Goal: Complete Application Form: Complete application form

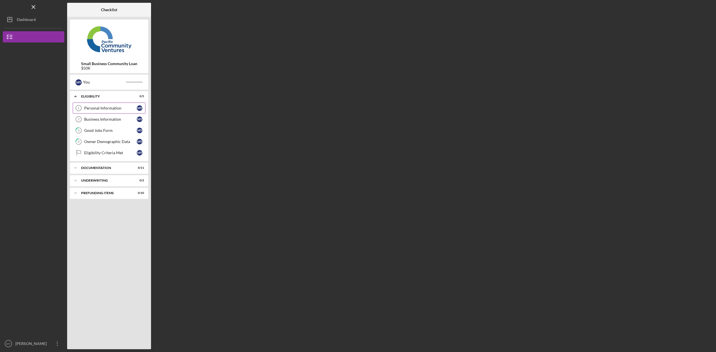
click at [107, 108] on div "Personal Information" at bounding box center [110, 108] width 53 height 4
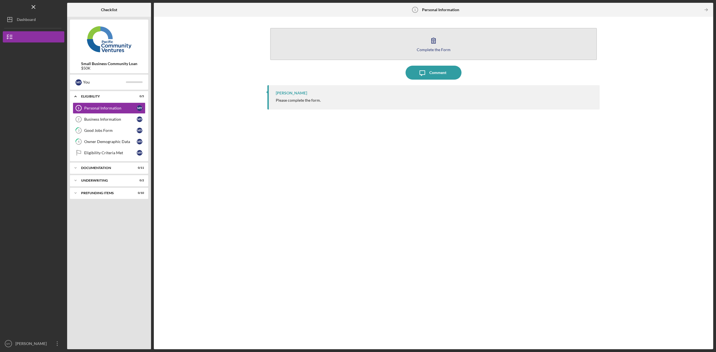
click at [435, 41] on icon "button" at bounding box center [434, 41] width 14 height 14
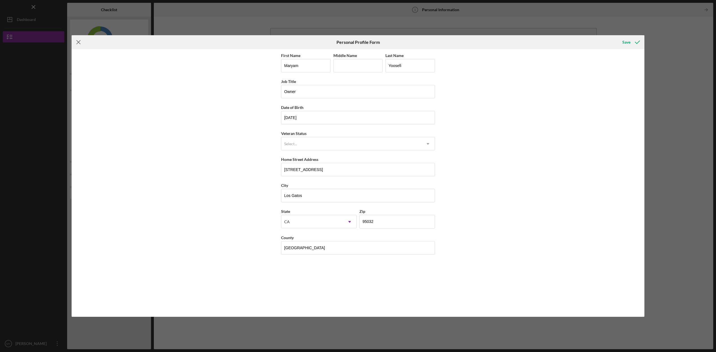
click at [80, 42] on icon "Icon/Menu Close" at bounding box center [79, 42] width 14 height 14
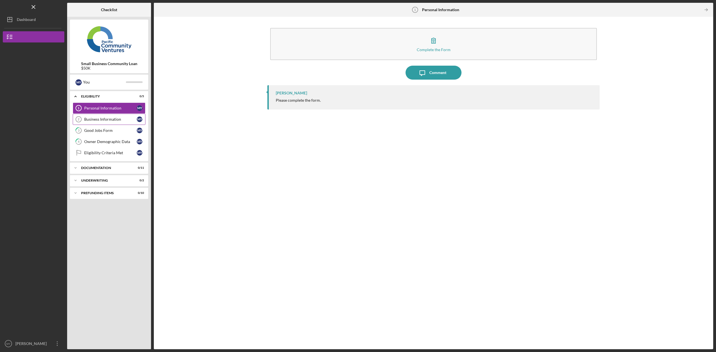
click at [109, 119] on div "Business Information" at bounding box center [110, 119] width 53 height 4
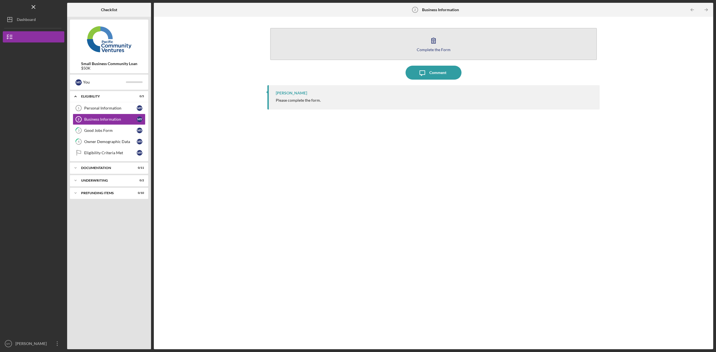
click at [433, 40] on icon "button" at bounding box center [434, 40] width 4 height 5
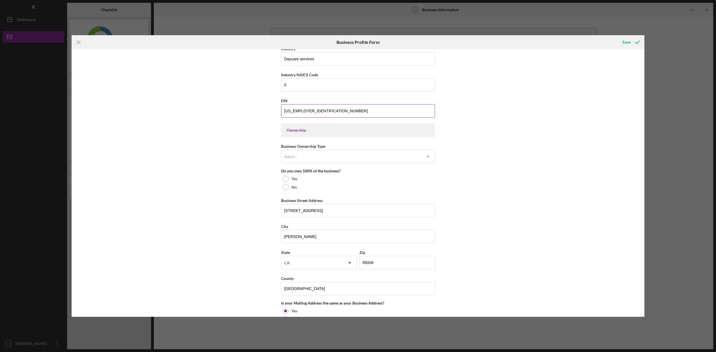
scroll to position [190, 0]
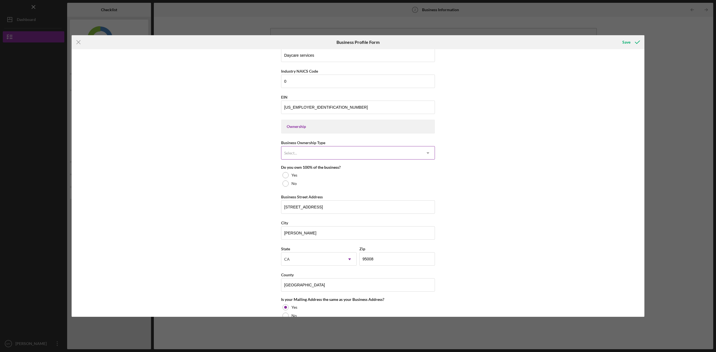
click at [302, 156] on div "Select..." at bounding box center [351, 153] width 140 height 13
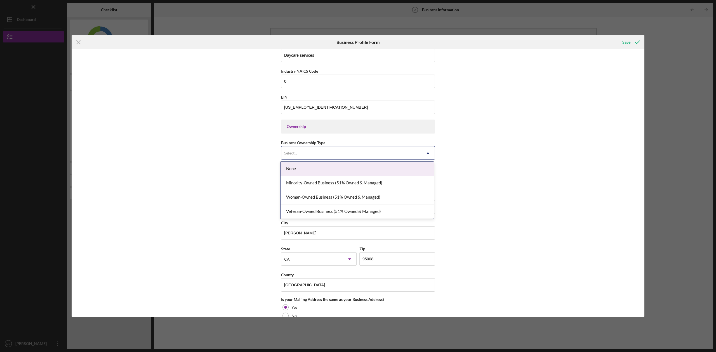
scroll to position [189, 0]
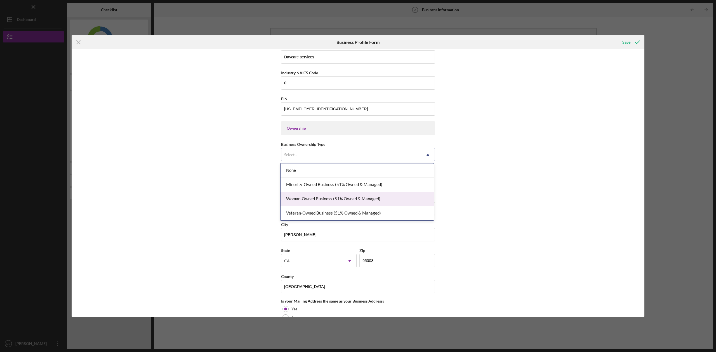
click at [312, 201] on div "Woman-Owned Business (51% Owned & Managed)" at bounding box center [357, 199] width 153 height 14
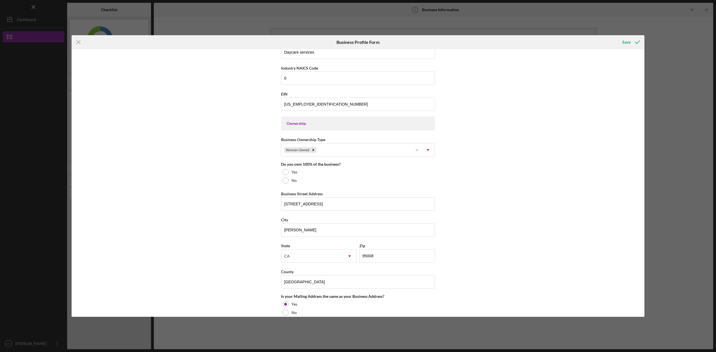
scroll to position [194, 0]
drag, startPoint x: 285, startPoint y: 173, endPoint x: 305, endPoint y: 175, distance: 20.3
click at [285, 172] on div at bounding box center [285, 172] width 6 height 6
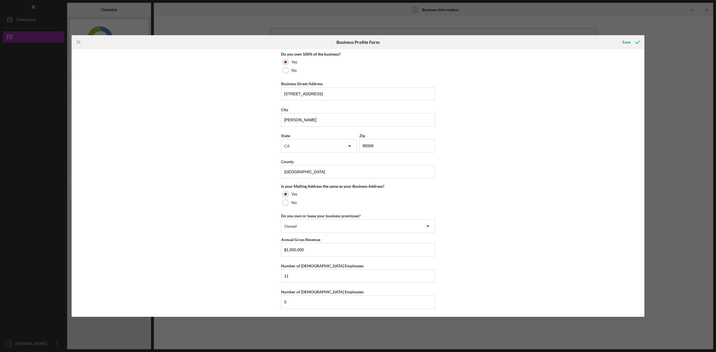
scroll to position [303, 0]
click at [624, 41] on div "Save" at bounding box center [626, 42] width 8 height 11
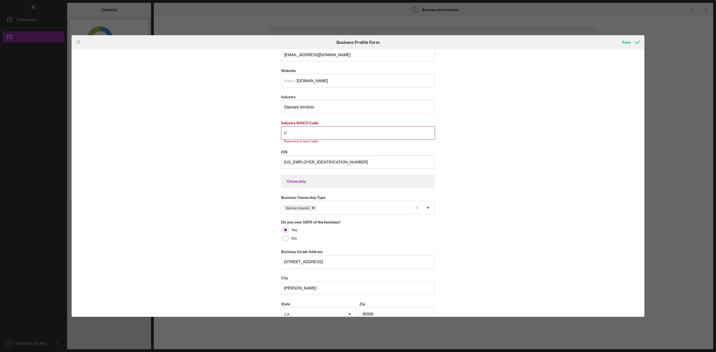
scroll to position [138, 0]
click at [290, 133] on input "0" at bounding box center [358, 133] width 154 height 13
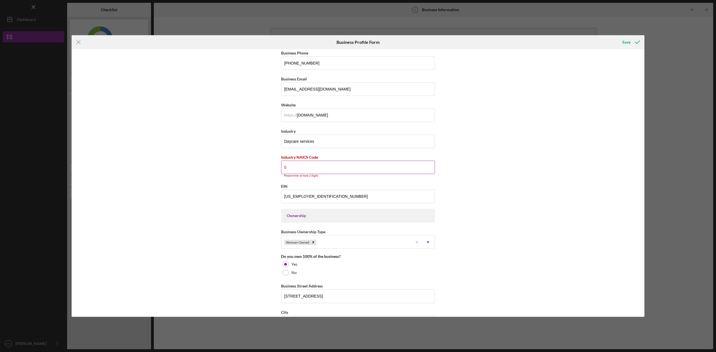
scroll to position [103, 0]
drag, startPoint x: 319, startPoint y: 157, endPoint x: 279, endPoint y: 159, distance: 39.2
click at [279, 159] on div "Business Name Mimiz Daycare Center DBA Mimiz Daycare Center Business Start Date…" at bounding box center [358, 183] width 573 height 268
drag, startPoint x: 308, startPoint y: 157, endPoint x: 311, endPoint y: 157, distance: 3.4
click at [308, 157] on label "Industry NAICS Code" at bounding box center [299, 158] width 37 height 5
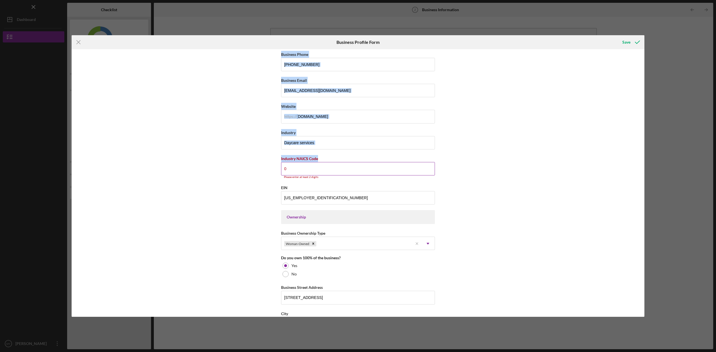
click at [308, 162] on input "0" at bounding box center [358, 168] width 154 height 13
drag, startPoint x: 318, startPoint y: 158, endPoint x: 282, endPoint y: 159, distance: 35.8
click at [279, 159] on div "Business Name Mimiz Daycare Center DBA Mimiz Daycare Center Business Start Date…" at bounding box center [358, 183] width 573 height 268
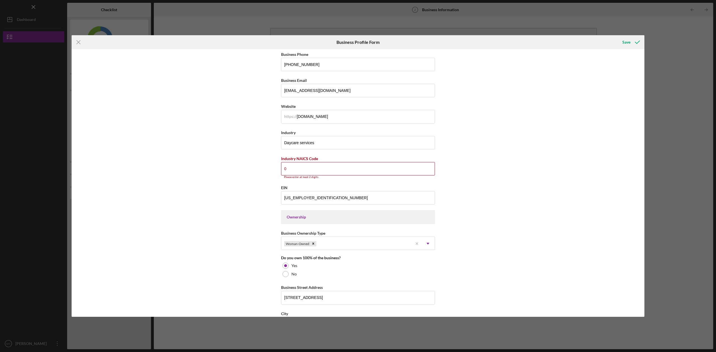
click at [280, 158] on div "Business Name Mimiz Daycare Center DBA Mimiz Daycare Center Business Start Date…" at bounding box center [358, 183] width 573 height 268
drag, startPoint x: 280, startPoint y: 158, endPoint x: 318, endPoint y: 159, distance: 37.5
click at [318, 159] on div "Industry NAICS Code" at bounding box center [358, 159] width 154 height 7
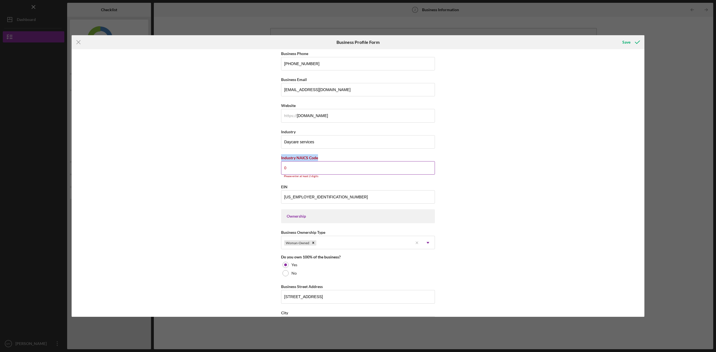
copy label "Industry NAICS Code"
click at [290, 164] on input "0" at bounding box center [358, 167] width 154 height 13
click at [300, 167] on input "6244100" at bounding box center [358, 167] width 154 height 13
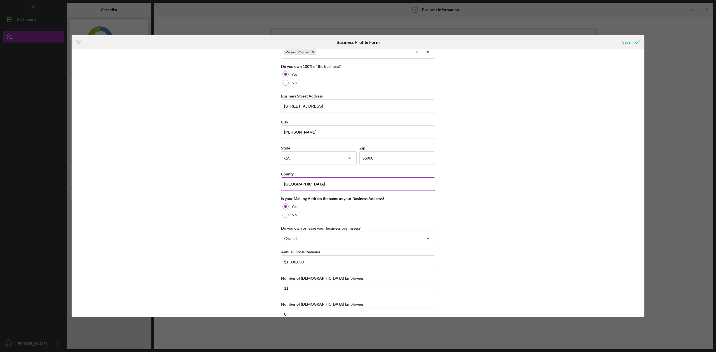
scroll to position [303, 0]
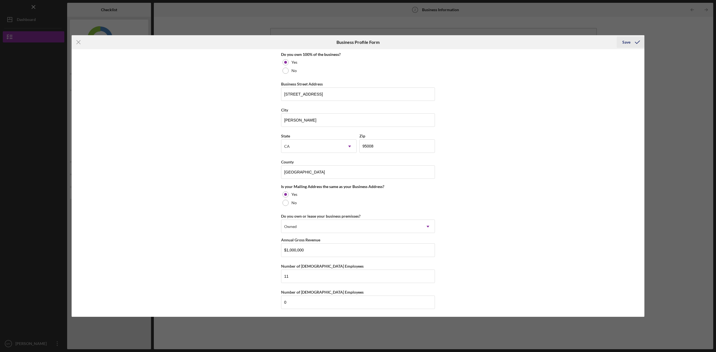
type input "624410"
click at [625, 42] on div "Save" at bounding box center [626, 42] width 8 height 11
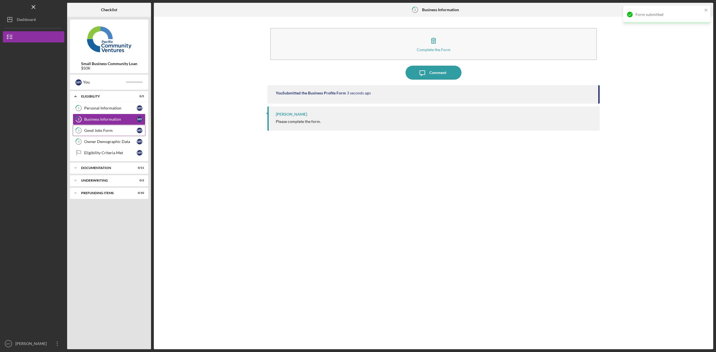
click at [105, 129] on div "Good Jobs Form" at bounding box center [110, 130] width 53 height 4
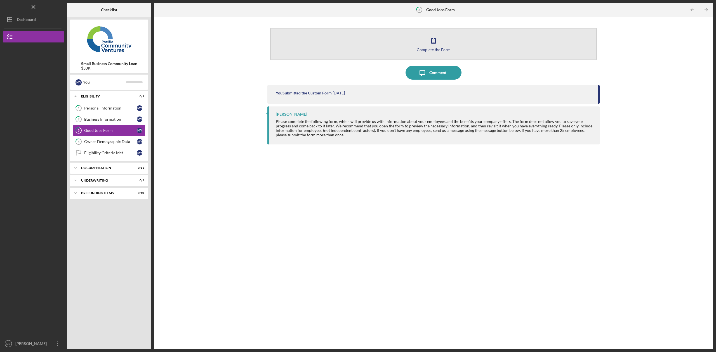
click at [436, 41] on icon "button" at bounding box center [434, 41] width 14 height 14
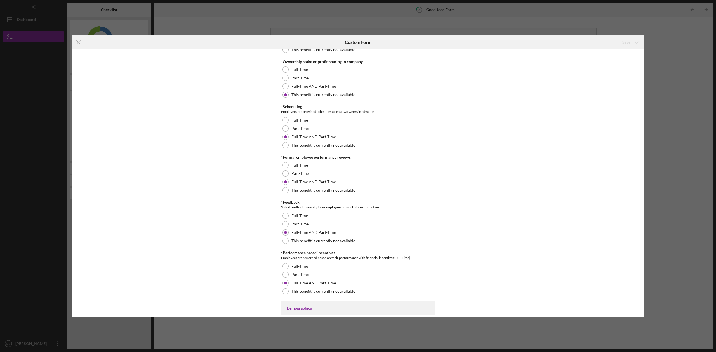
scroll to position [559, 0]
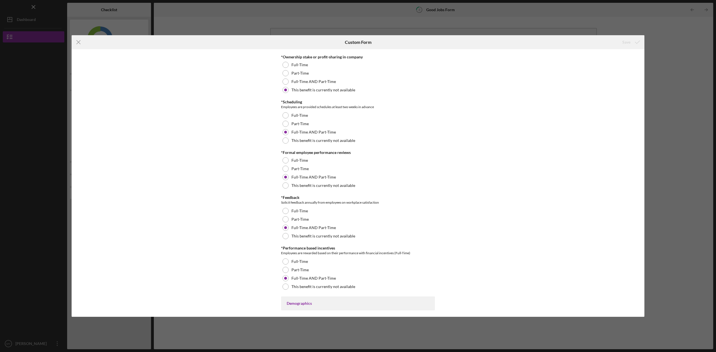
click at [81, 43] on icon "Icon/Menu Close" at bounding box center [79, 42] width 14 height 14
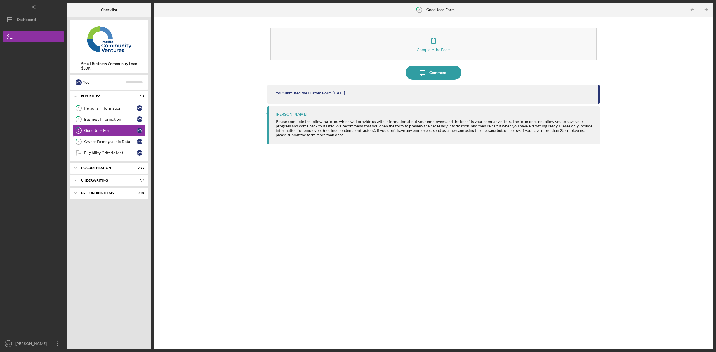
click at [104, 140] on div "Owner Demographic Data" at bounding box center [110, 142] width 53 height 4
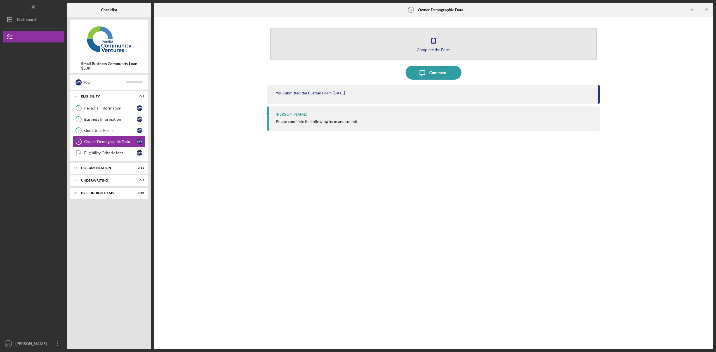
click at [433, 44] on icon "button" at bounding box center [434, 41] width 14 height 14
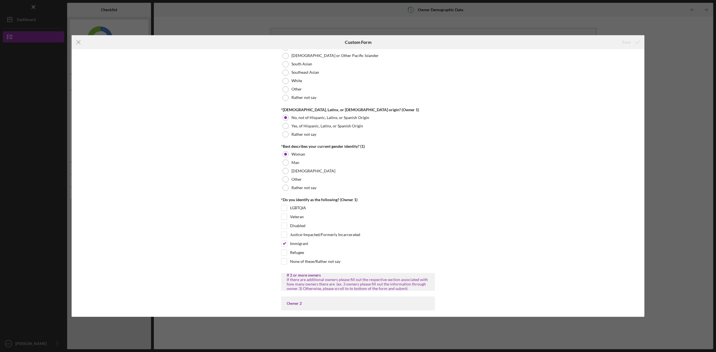
scroll to position [350, 0]
click at [78, 42] on line at bounding box center [79, 43] width 4 height 4
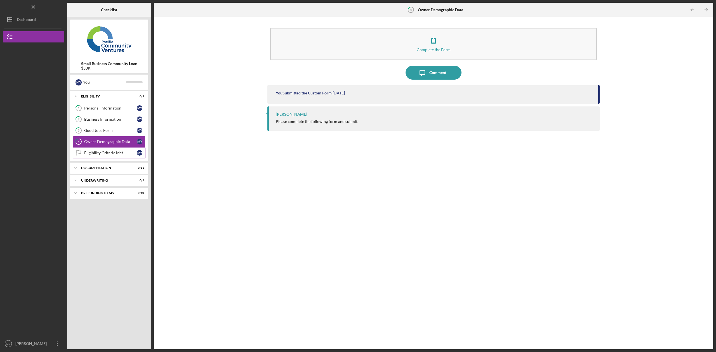
click at [108, 153] on div "Eligibility Criteria Met" at bounding box center [110, 153] width 53 height 4
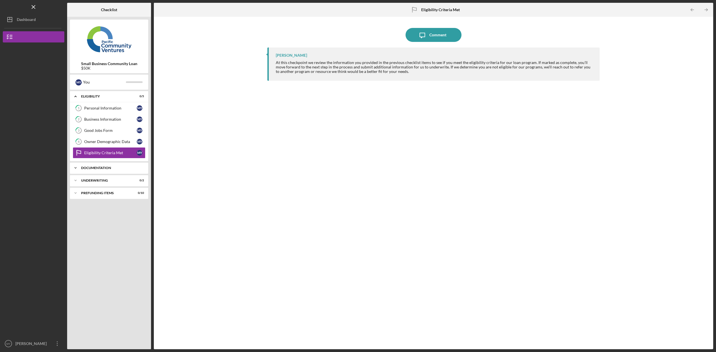
click at [110, 168] on div "Documentation" at bounding box center [111, 167] width 60 height 3
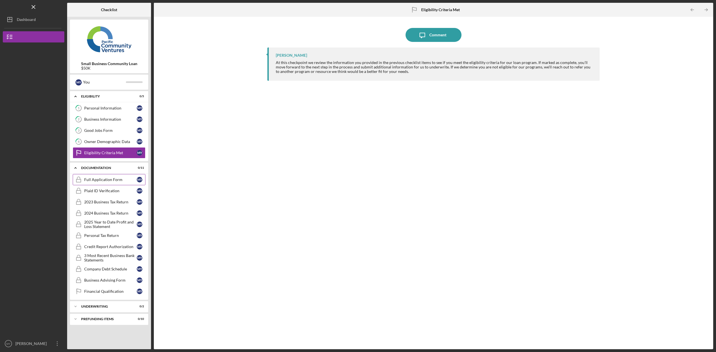
click at [108, 179] on div "Full Application Form" at bounding box center [110, 180] width 53 height 4
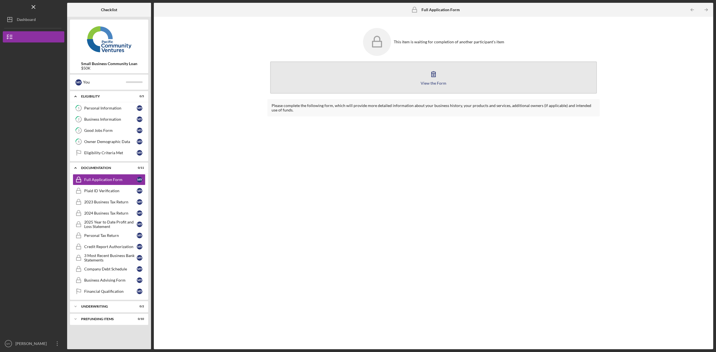
click at [434, 73] on icon "button" at bounding box center [434, 74] width 14 height 14
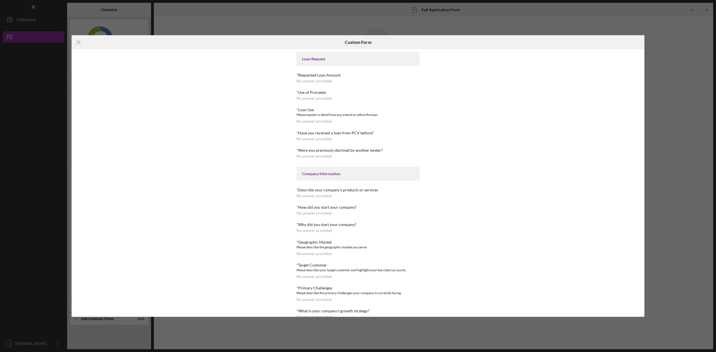
click at [317, 82] on div "No answer provided" at bounding box center [313, 81] width 35 height 4
click at [79, 41] on icon "Icon/Menu Close" at bounding box center [79, 42] width 14 height 14
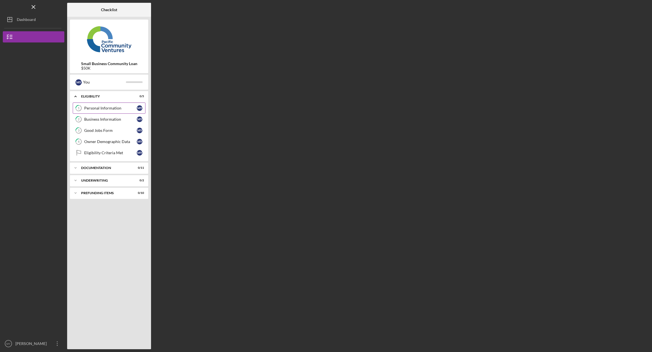
click at [103, 107] on div "Personal Information" at bounding box center [110, 108] width 53 height 4
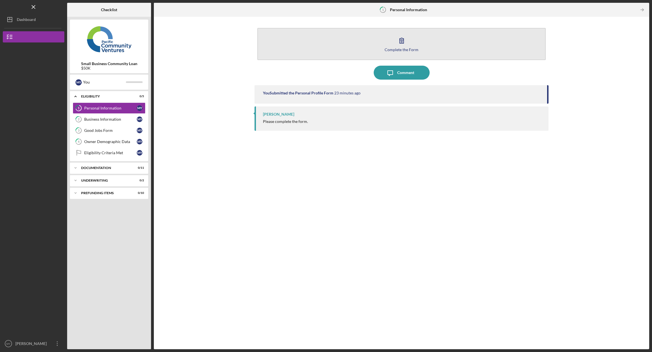
click at [402, 41] on icon "button" at bounding box center [402, 40] width 4 height 5
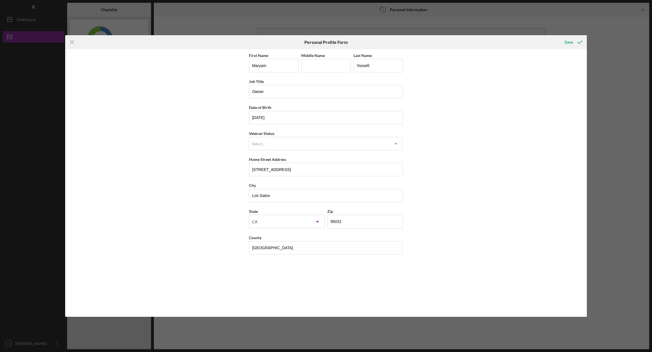
click at [74, 41] on line at bounding box center [72, 43] width 4 height 4
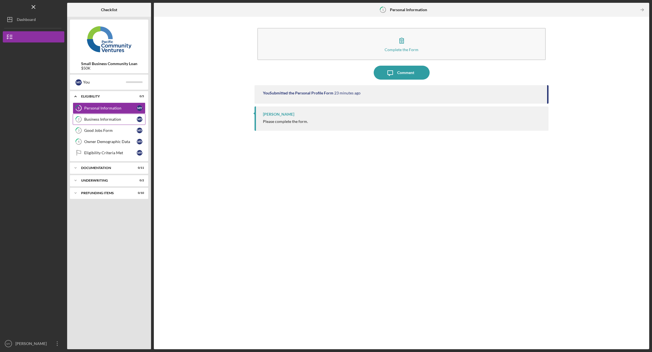
click at [102, 117] on div "Business Information" at bounding box center [110, 119] width 53 height 4
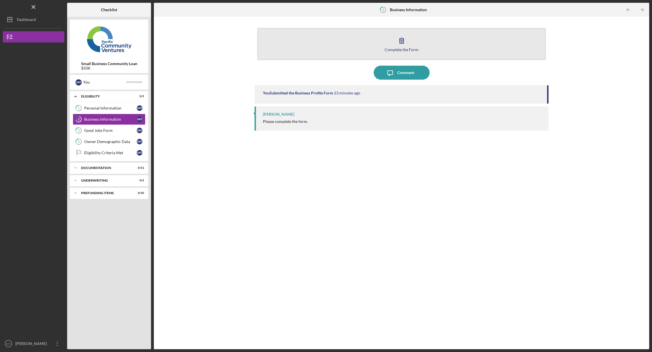
click at [401, 44] on icon "button" at bounding box center [402, 41] width 14 height 14
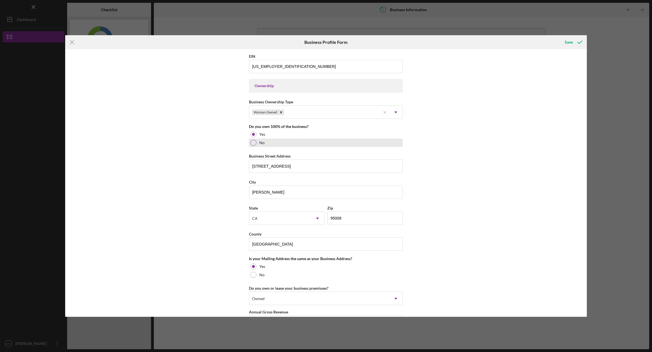
scroll to position [232, 0]
click at [396, 111] on icon "Icon/Dropdown Arrow" at bounding box center [395, 111] width 13 height 13
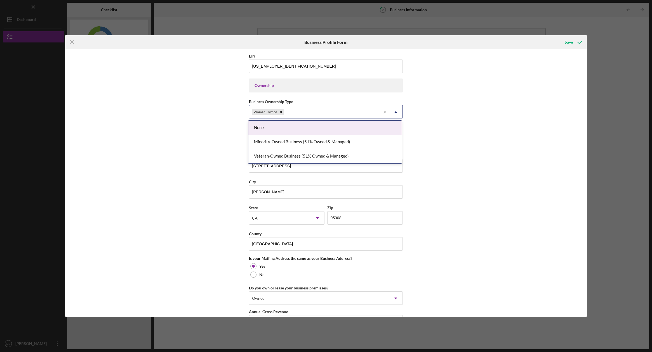
click at [396, 111] on icon "Icon/Dropdown Arrow" at bounding box center [395, 111] width 13 height 13
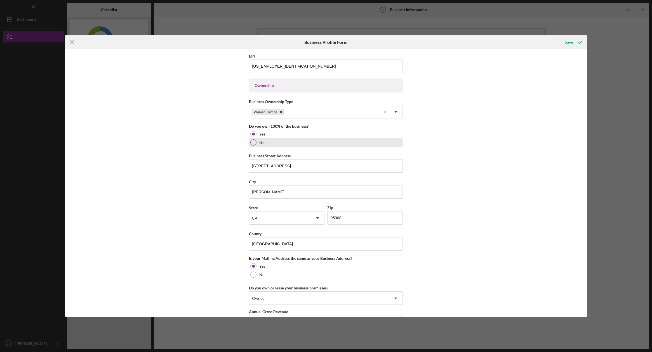
drag, startPoint x: 255, startPoint y: 142, endPoint x: 259, endPoint y: 141, distance: 4.5
click at [255, 142] on div at bounding box center [253, 143] width 6 height 6
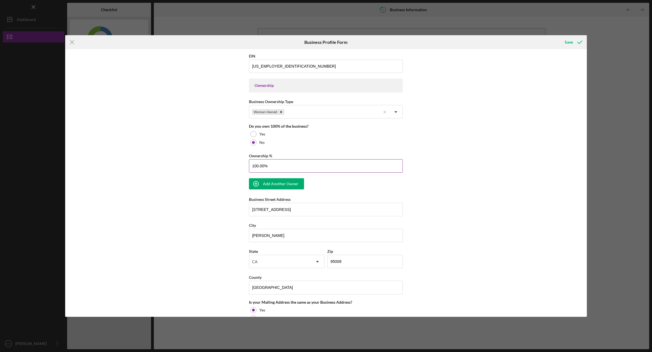
click at [261, 165] on input "100.00%" at bounding box center [326, 165] width 154 height 13
drag, startPoint x: 264, startPoint y: 165, endPoint x: 249, endPoint y: 165, distance: 14.5
click at [249, 165] on input "100.00%" at bounding box center [326, 165] width 154 height 13
type input "50.00%"
click at [281, 183] on div "Add Another Owner" at bounding box center [281, 183] width 36 height 11
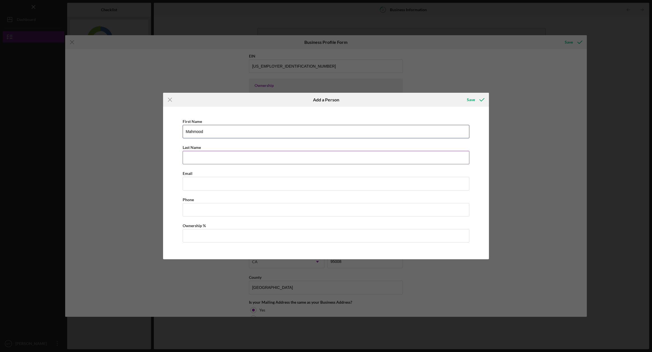
type input "Mahmood"
type input "Ghasemian"
type input "[EMAIL_ADDRESS][DOMAIN_NAME]"
type input "[PHONE_NUMBER]"
click at [198, 237] on input "Ownership %" at bounding box center [326, 235] width 287 height 13
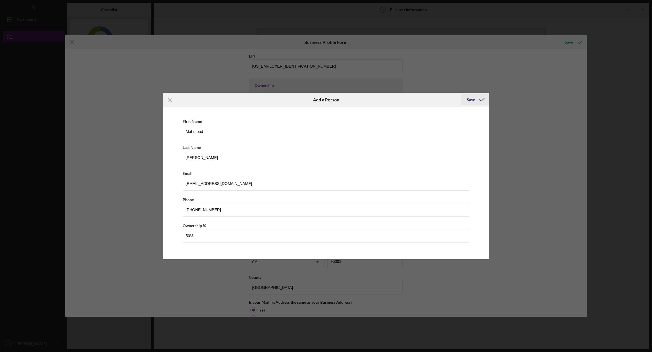
type input "50.00%"
click at [470, 100] on div "Save" at bounding box center [471, 99] width 8 height 11
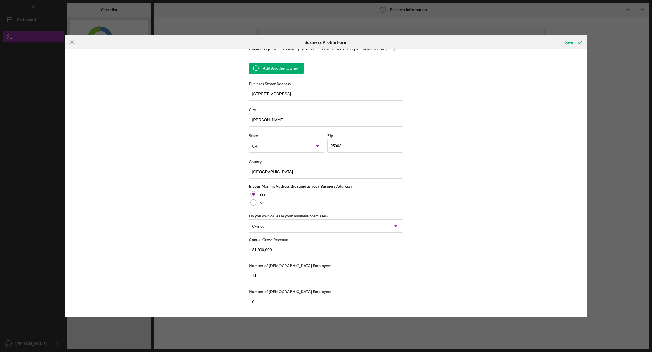
scroll to position [384, 0]
click at [569, 41] on div "Save" at bounding box center [569, 42] width 8 height 11
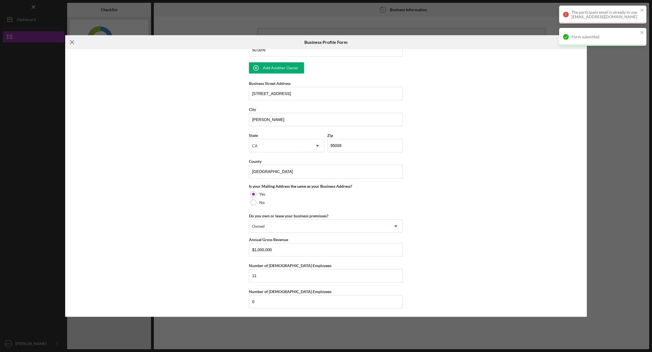
scroll to position [348, 0]
click at [70, 40] on icon "Icon/Menu Close" at bounding box center [72, 42] width 14 height 14
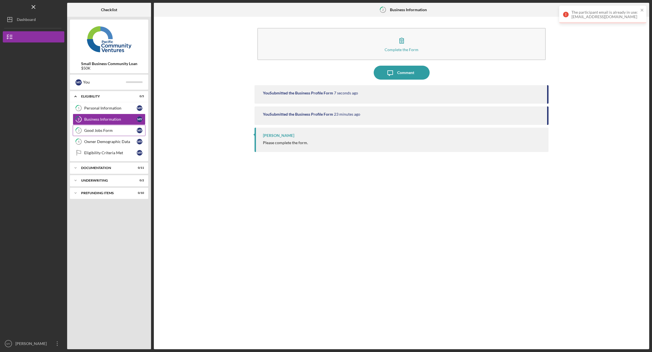
click at [106, 131] on div "Good Jobs Form" at bounding box center [110, 130] width 53 height 4
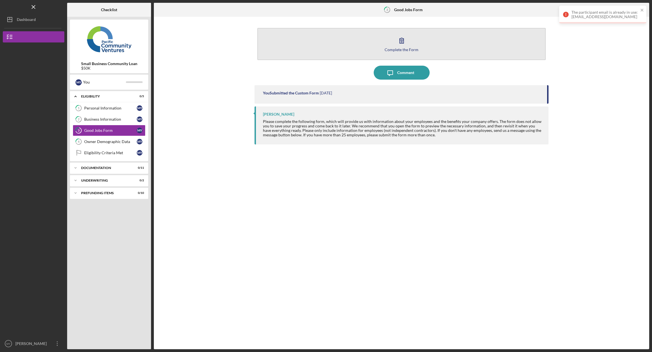
click at [398, 44] on icon "button" at bounding box center [402, 41] width 14 height 14
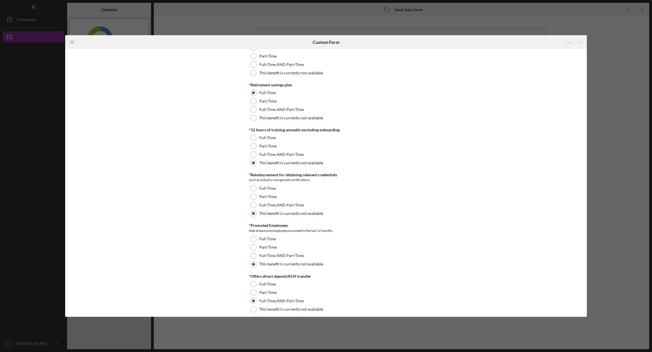
scroll to position [258, 0]
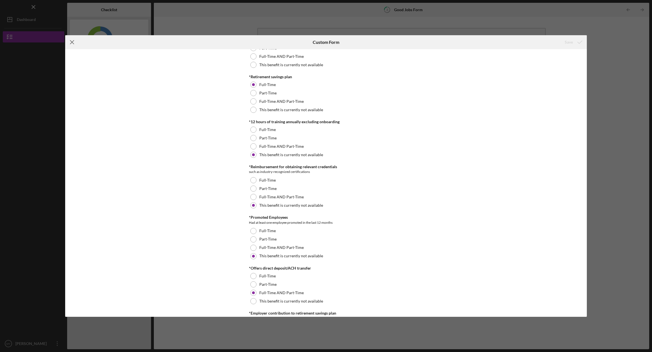
click at [72, 42] on icon "Icon/Menu Close" at bounding box center [72, 42] width 14 height 14
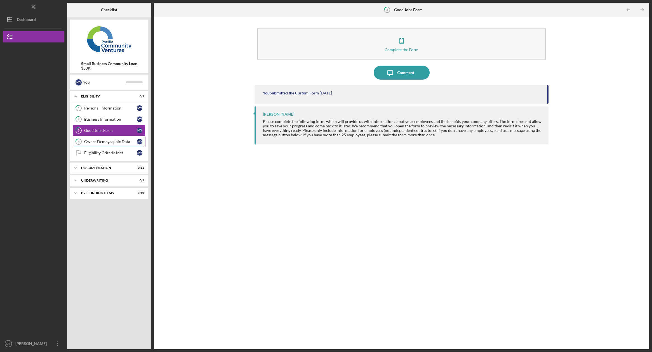
click at [98, 142] on div "Owner Demographic Data" at bounding box center [110, 142] width 53 height 4
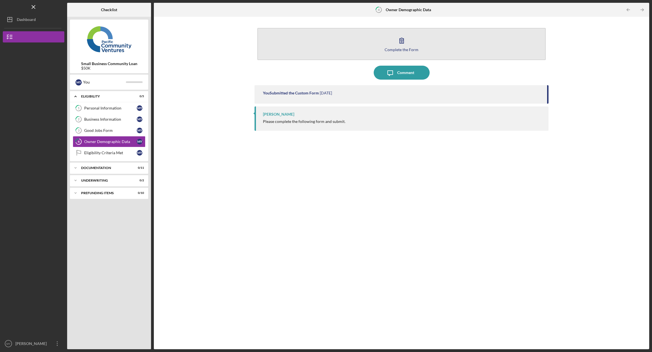
click at [402, 46] on icon "button" at bounding box center [402, 41] width 14 height 14
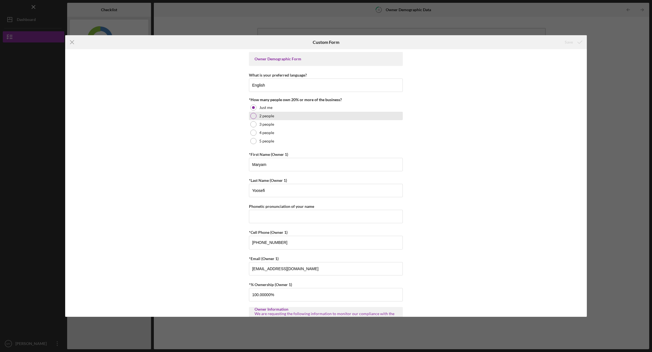
click at [255, 117] on div at bounding box center [253, 116] width 6 height 6
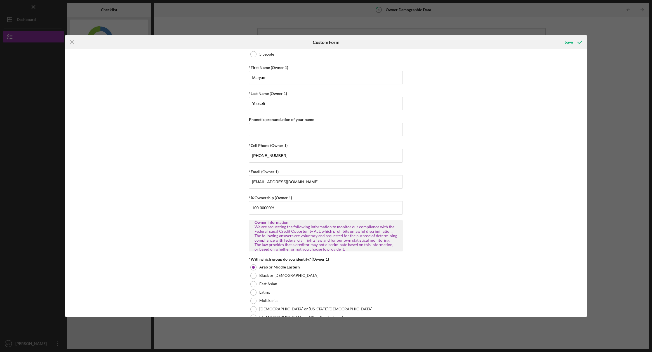
scroll to position [90, 0]
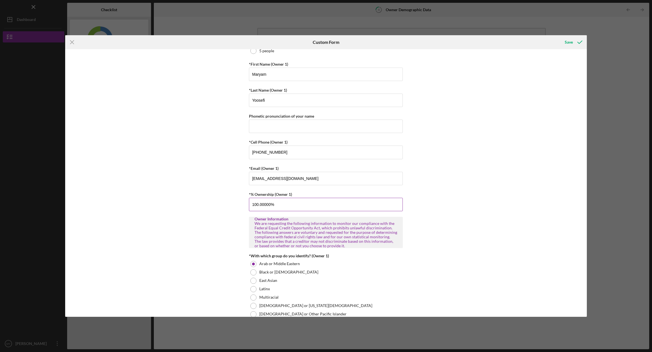
click at [268, 204] on input "100.00000%" at bounding box center [326, 204] width 154 height 13
drag, startPoint x: 269, startPoint y: 204, endPoint x: 245, endPoint y: 203, distance: 23.2
click at [246, 203] on div "Owner Demographic Form What is your preferred language? English *How many peopl…" at bounding box center [326, 183] width 522 height 268
click at [274, 205] on input "50%" at bounding box center [326, 204] width 154 height 13
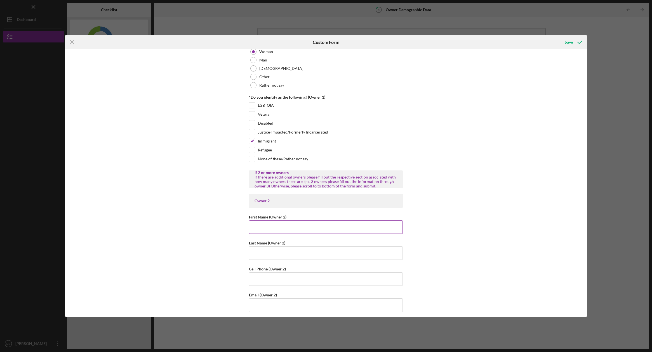
scroll to position [452, 0]
type input "50.00000%"
type input "Mahmood"
type input "H"
click at [293, 257] on input "Ghasemian" at bounding box center [326, 252] width 154 height 13
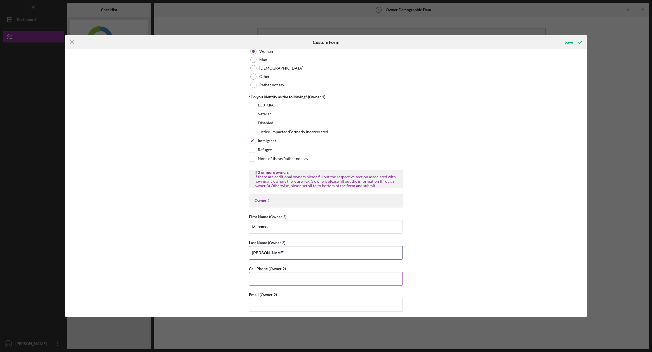
type input "Ghasemian"
click at [316, 268] on div "Cell Phone (Owner 2)" at bounding box center [326, 268] width 154 height 7
click at [401, 279] on input "Cell Phone (Owner 2)" at bounding box center [326, 278] width 154 height 13
click at [277, 279] on input "Cell Phone (Owner 2)" at bounding box center [326, 278] width 154 height 13
type input "[PHONE_NUMBER]"
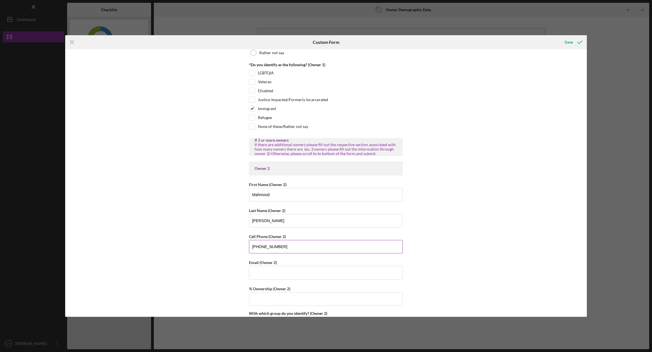
scroll to position [497, 0]
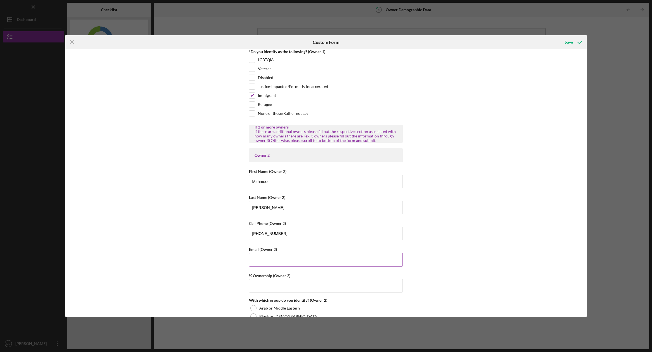
type input "[EMAIL_ADDRESS][DOMAIN_NAME]"
click at [265, 284] on input "% Ownership (Owner 2)" at bounding box center [326, 285] width 154 height 13
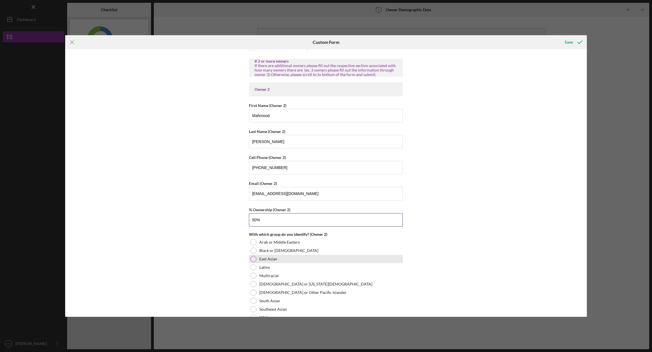
scroll to position [566, 0]
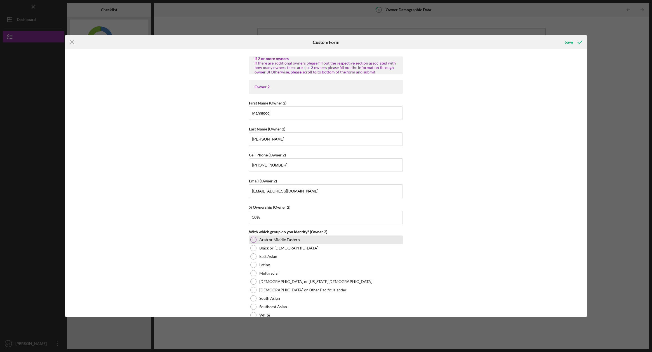
type input "50.00000%"
click at [254, 239] on div at bounding box center [253, 240] width 6 height 6
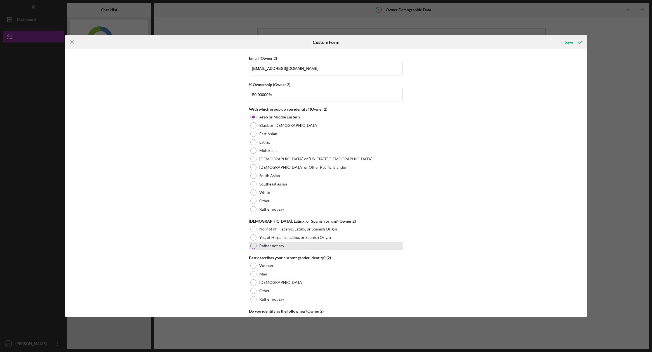
scroll to position [690, 0]
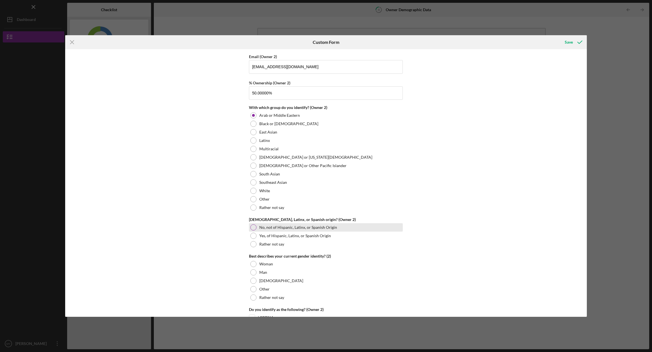
click at [252, 226] on div at bounding box center [253, 228] width 6 height 6
click at [255, 272] on div at bounding box center [253, 273] width 6 height 6
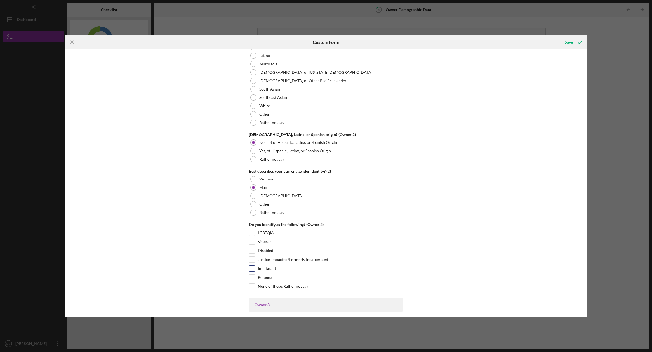
scroll to position [775, 0]
click at [255, 268] on div "Immigrant" at bounding box center [326, 270] width 154 height 9
drag, startPoint x: 252, startPoint y: 268, endPoint x: 296, endPoint y: 269, distance: 43.9
click at [253, 269] on input "Immigrant" at bounding box center [252, 269] width 6 height 6
checkbox input "true"
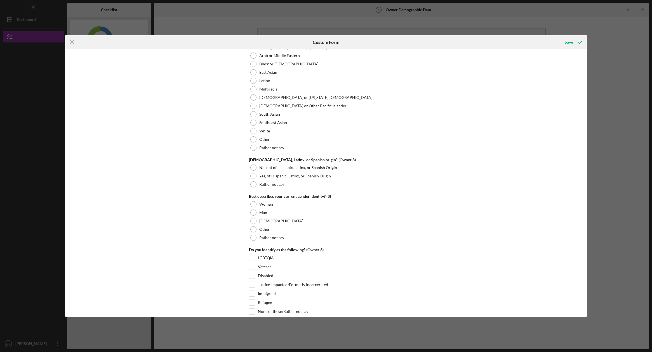
scroll to position [1179, 0]
click at [567, 41] on div "Save" at bounding box center [569, 42] width 8 height 11
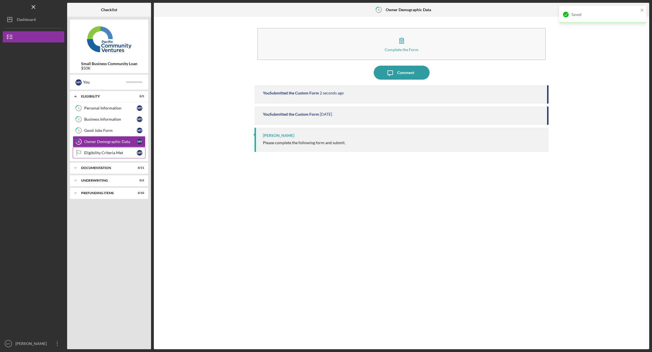
click at [109, 154] on div "Eligibility Criteria Met" at bounding box center [110, 153] width 53 height 4
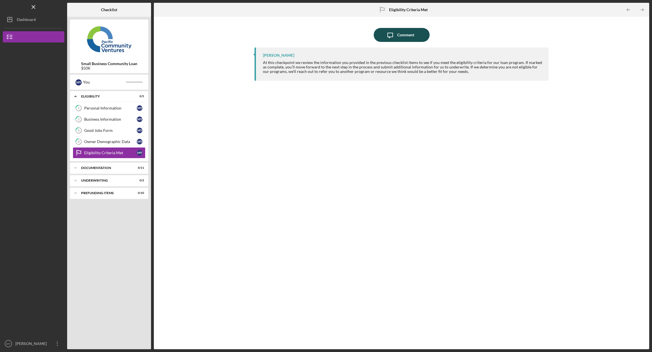
click at [408, 35] on div "Comment" at bounding box center [405, 35] width 17 height 14
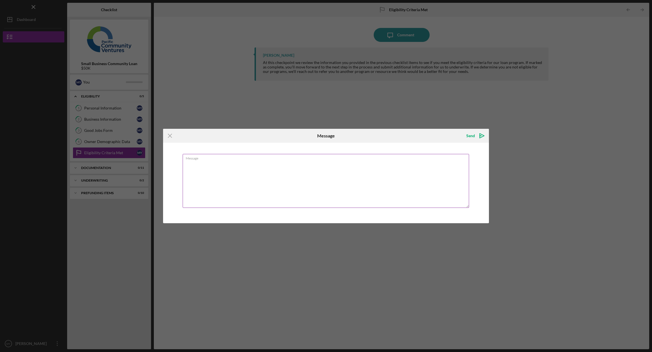
click at [196, 163] on textarea "Message" at bounding box center [326, 181] width 287 height 54
click at [171, 136] on icon "Icon/Menu Close" at bounding box center [170, 136] width 14 height 14
